Goal: Check status

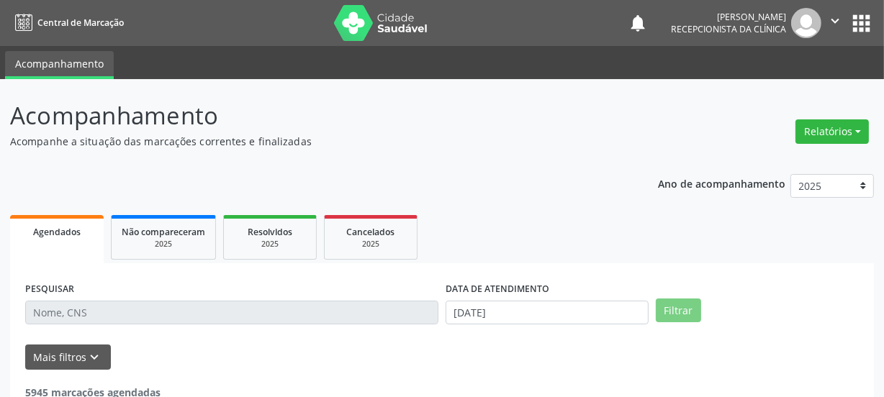
click at [158, 308] on input "text" at bounding box center [231, 313] width 413 height 24
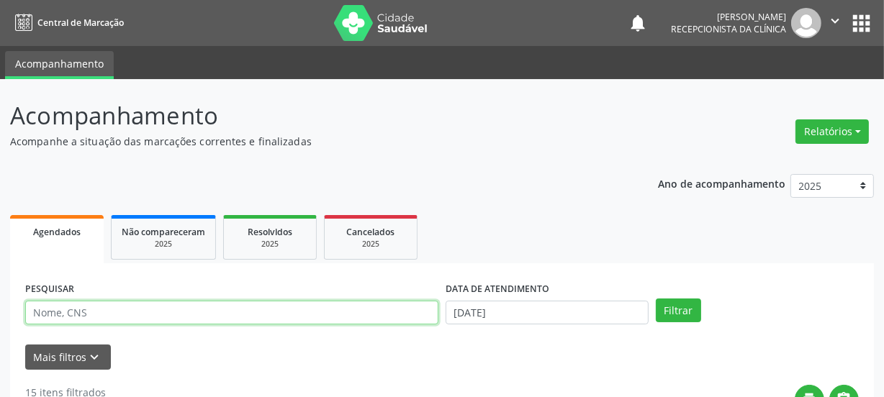
click at [145, 311] on input "text" at bounding box center [231, 313] width 413 height 24
type input "[PERSON_NAME]"
click at [656, 299] on button "Filtrar" at bounding box center [678, 311] width 45 height 24
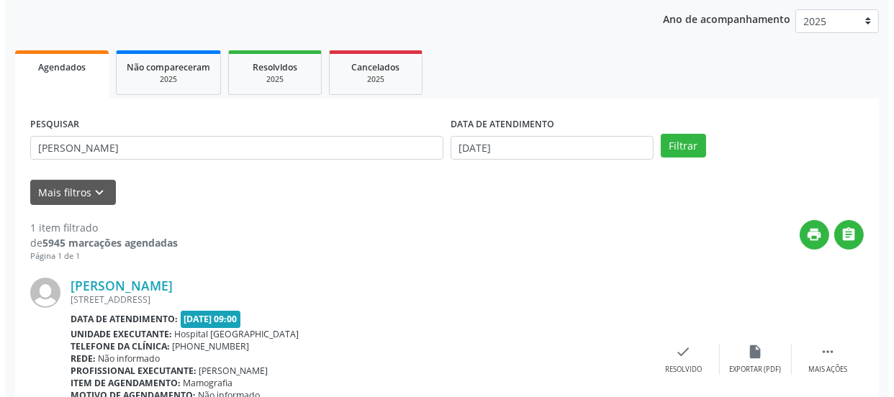
scroll to position [249, 0]
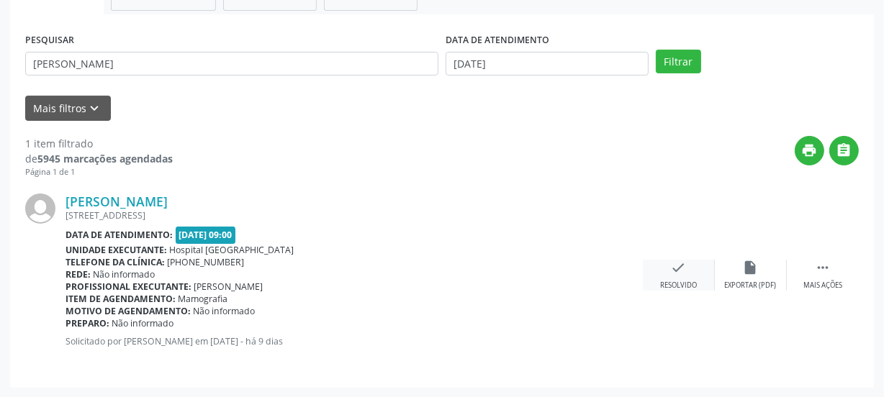
click at [674, 276] on div "check Resolvido" at bounding box center [679, 275] width 72 height 31
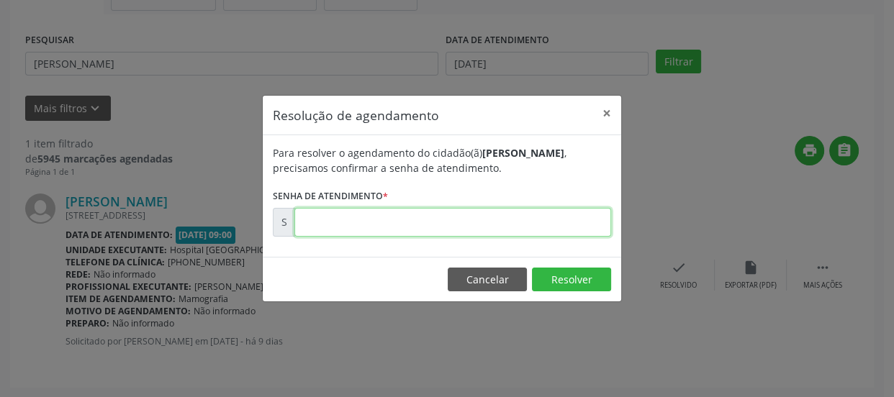
click at [359, 223] on input "text" at bounding box center [452, 222] width 317 height 29
type input "00173657"
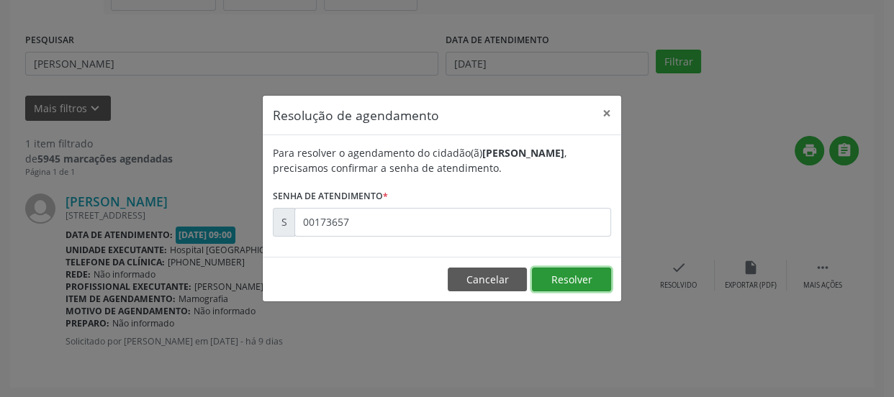
click at [558, 289] on button "Resolver" at bounding box center [571, 280] width 79 height 24
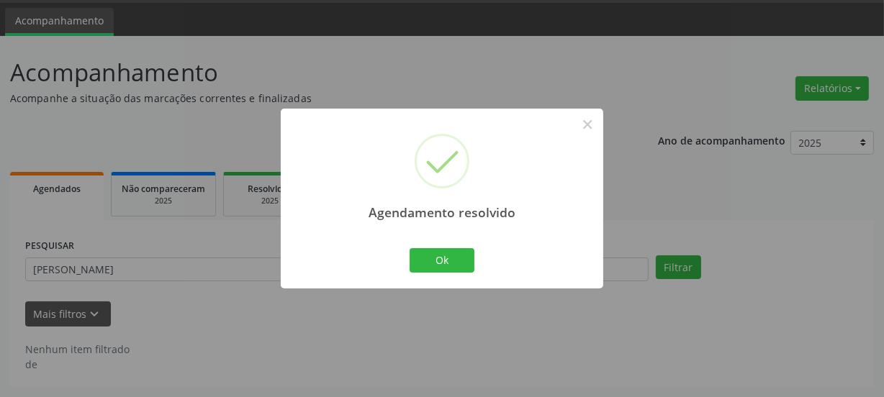
scroll to position [42, 0]
click at [422, 254] on button "Ok" at bounding box center [442, 260] width 65 height 24
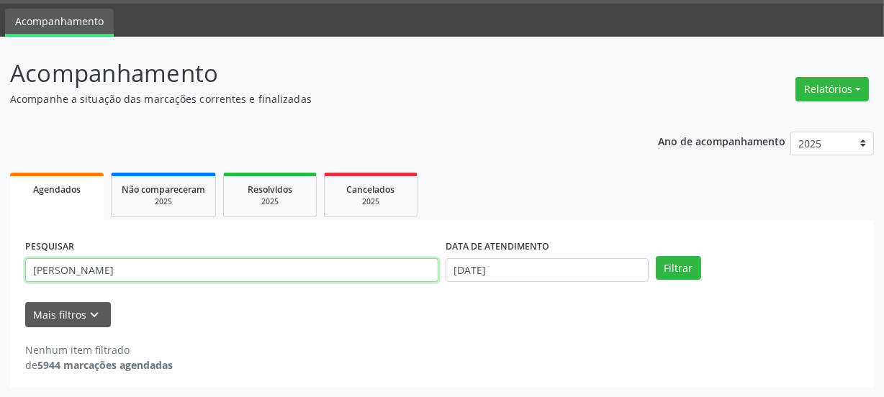
drag, startPoint x: 23, startPoint y: 270, endPoint x: 0, endPoint y: 273, distance: 23.3
click at [0, 273] on div "Acompanhamento Acompanhe a situação das marcações correntes e finalizadas Relat…" at bounding box center [442, 217] width 884 height 361
type input "OZENI"
click at [656, 256] on button "Filtrar" at bounding box center [678, 268] width 45 height 24
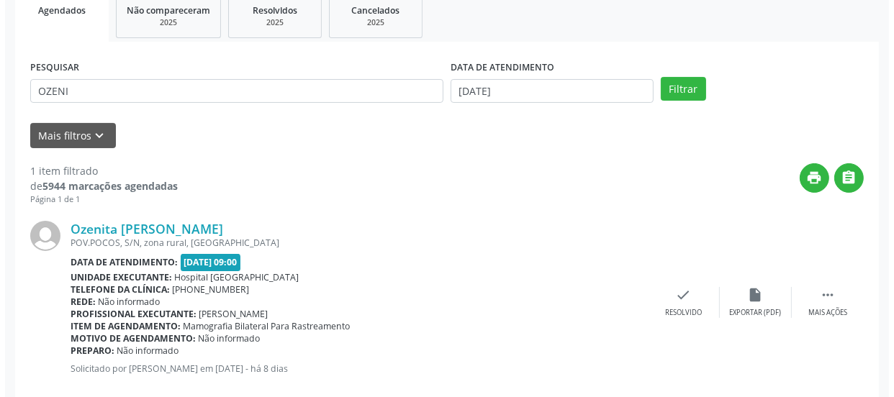
scroll to position [249, 0]
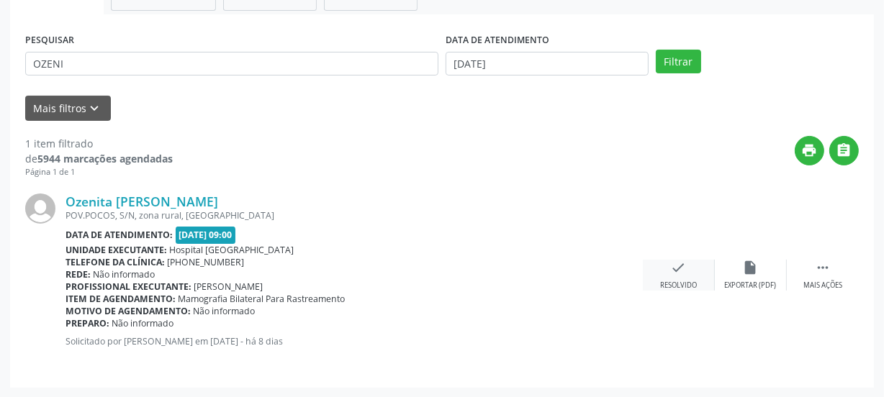
click at [678, 275] on div "check Resolvido" at bounding box center [679, 275] width 72 height 31
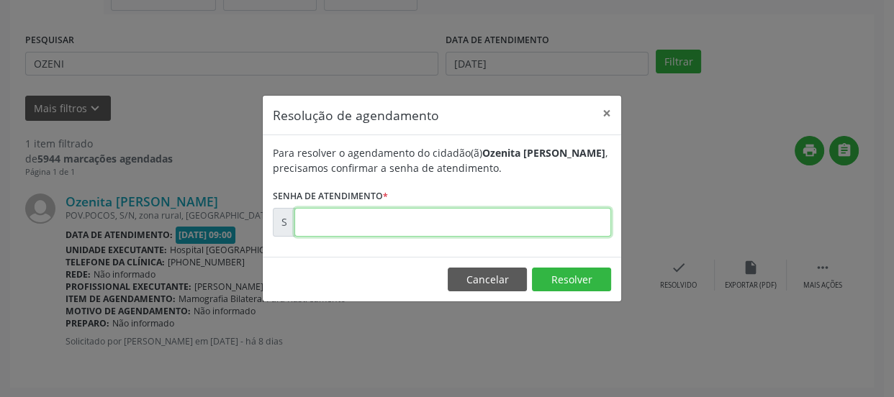
click at [430, 220] on input "text" at bounding box center [452, 222] width 317 height 29
type input "00173857"
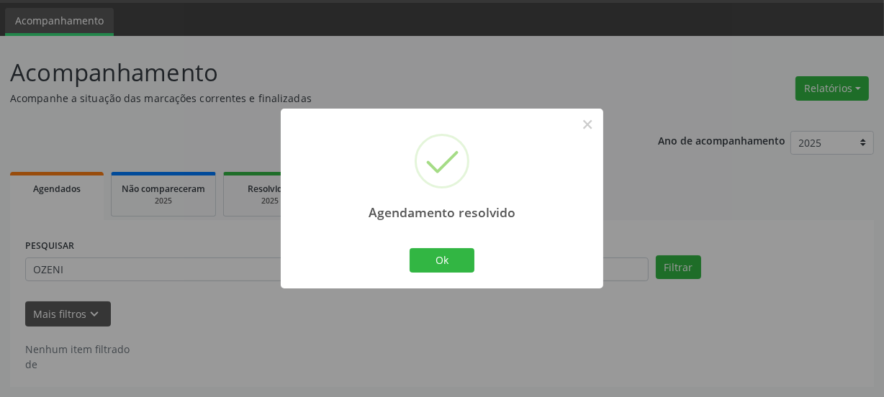
scroll to position [42, 0]
click at [438, 266] on button "Ok" at bounding box center [442, 260] width 65 height 24
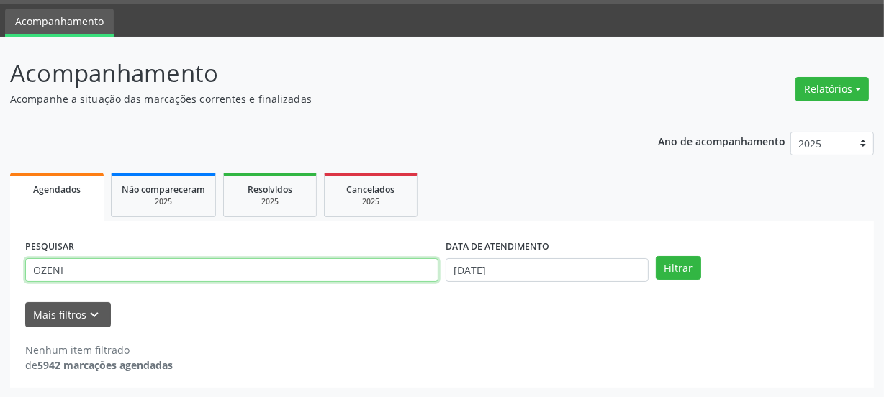
drag, startPoint x: 109, startPoint y: 269, endPoint x: 0, endPoint y: 273, distance: 108.8
click at [0, 273] on div "Acompanhamento Acompanhe a situação das marcações correntes e finalizadas Relat…" at bounding box center [442, 217] width 884 height 361
type input "CLEIS"
click at [656, 256] on button "Filtrar" at bounding box center [678, 268] width 45 height 24
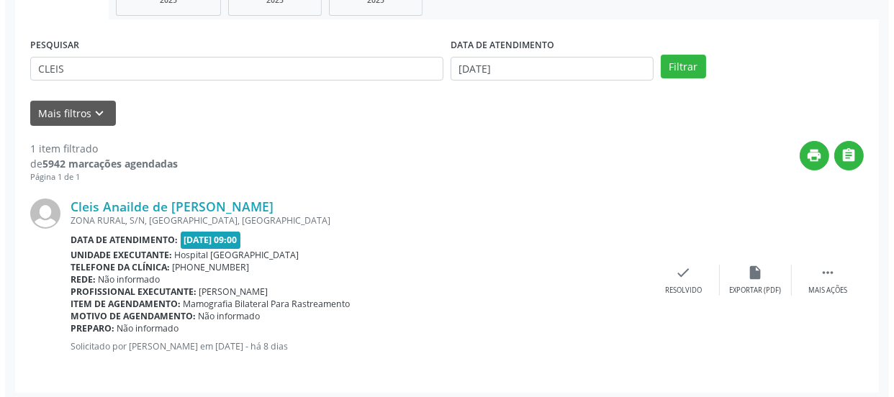
scroll to position [249, 0]
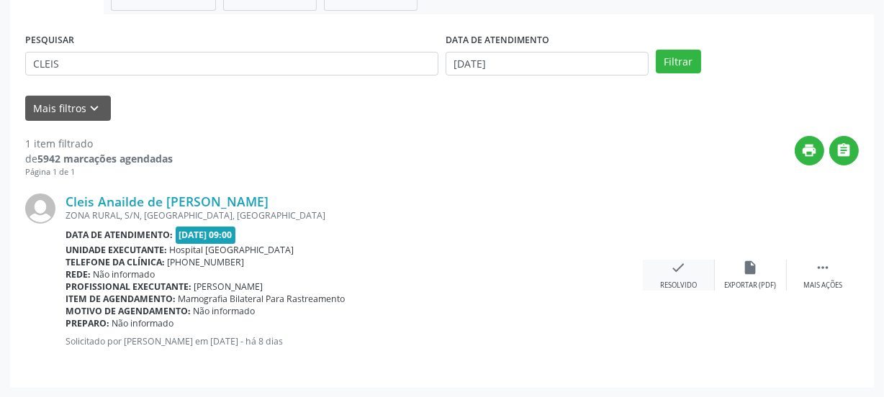
click at [681, 279] on div "check Resolvido" at bounding box center [679, 275] width 72 height 31
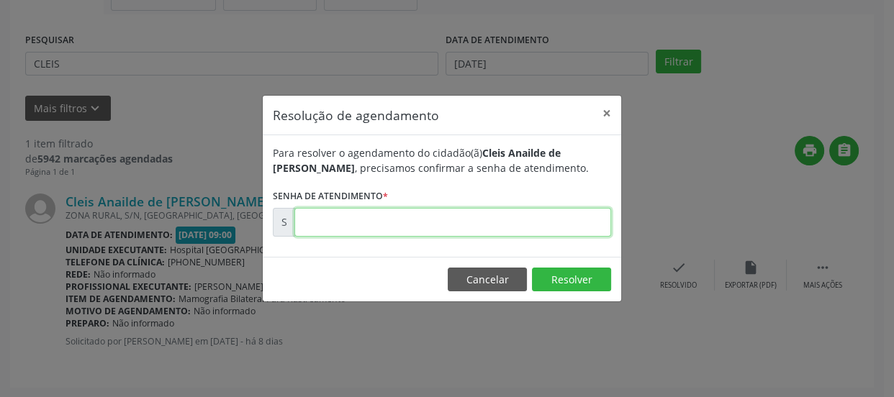
click at [368, 220] on input "text" at bounding box center [452, 222] width 317 height 29
type input "00173881"
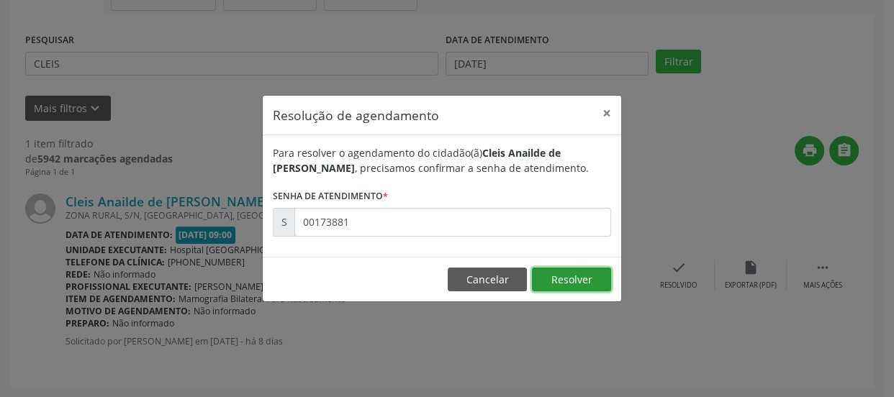
click at [562, 278] on button "Resolver" at bounding box center [571, 280] width 79 height 24
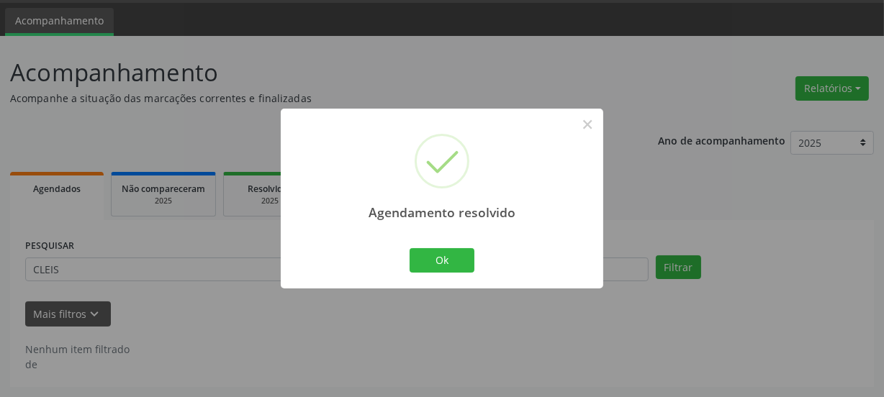
scroll to position [42, 0]
click at [453, 256] on button "Ok" at bounding box center [442, 260] width 65 height 24
